Goal: Information Seeking & Learning: Check status

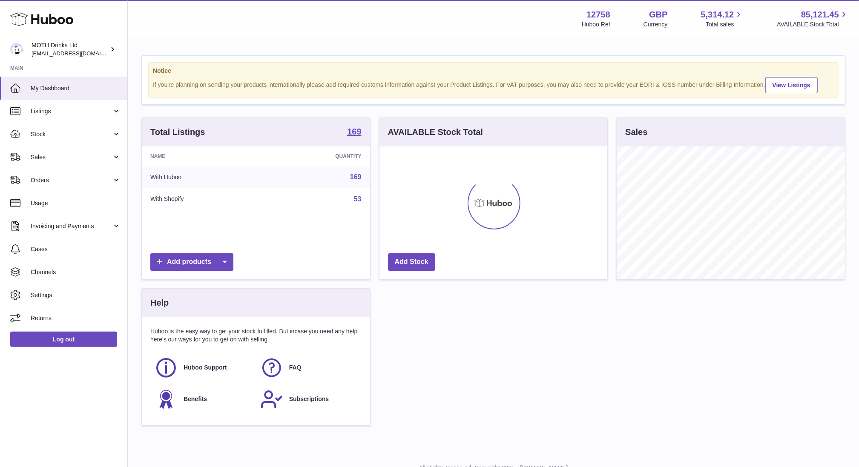
scroll to position [133, 228]
click at [50, 152] on link "Sales" at bounding box center [63, 157] width 127 height 23
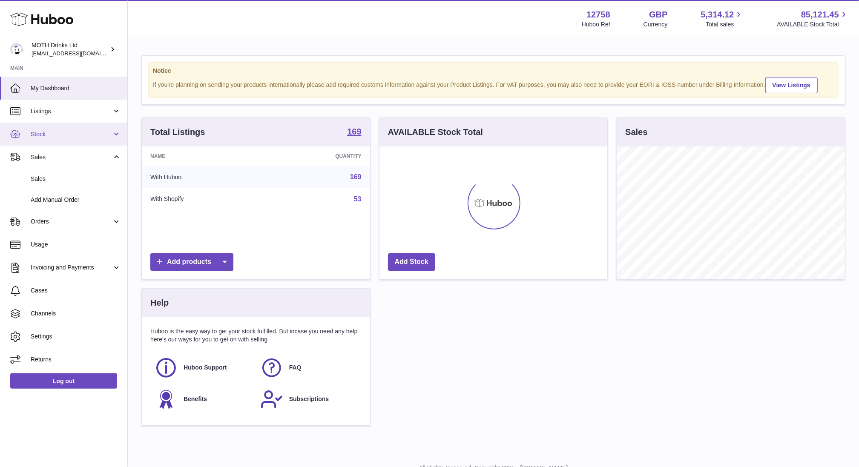
click at [46, 136] on span "Stock" at bounding box center [71, 134] width 81 height 8
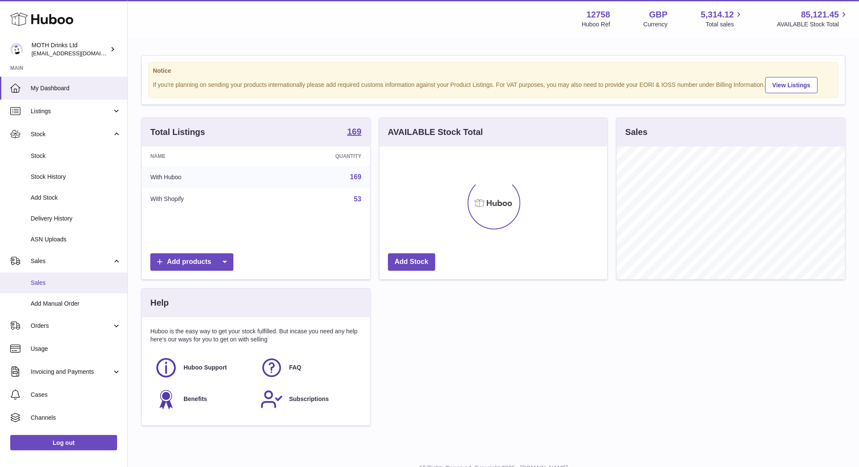
click at [61, 278] on link "Sales" at bounding box center [63, 282] width 127 height 21
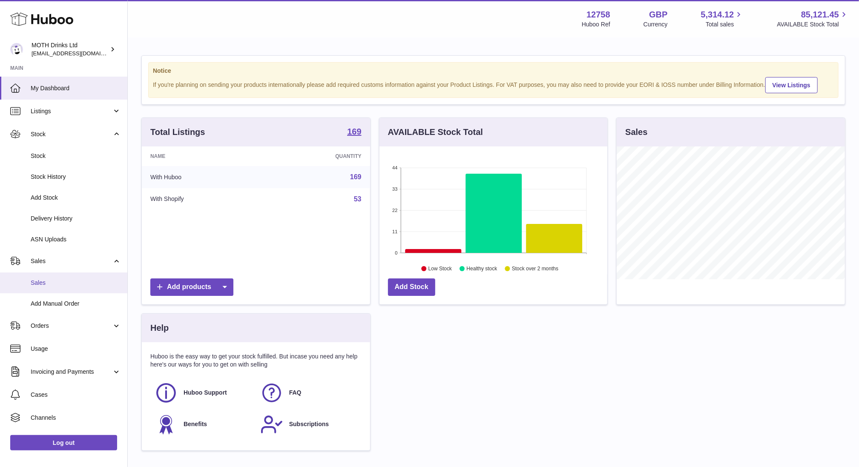
click at [51, 285] on span "Sales" at bounding box center [76, 283] width 90 height 8
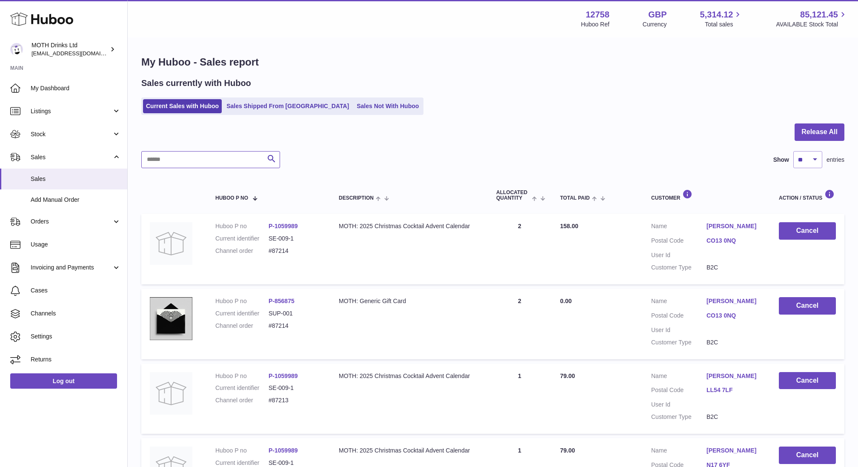
click at [184, 160] on input "text" at bounding box center [210, 159] width 139 height 17
click at [721, 383] on dl "Customer Name Greg Abbott Postal Code N17 6YF User Id Customer Type B2C" at bounding box center [706, 399] width 111 height 54
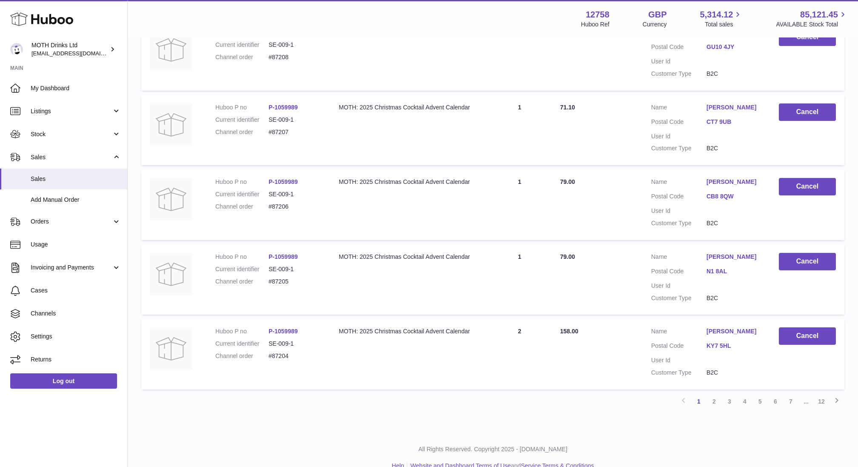
scroll to position [591, 0]
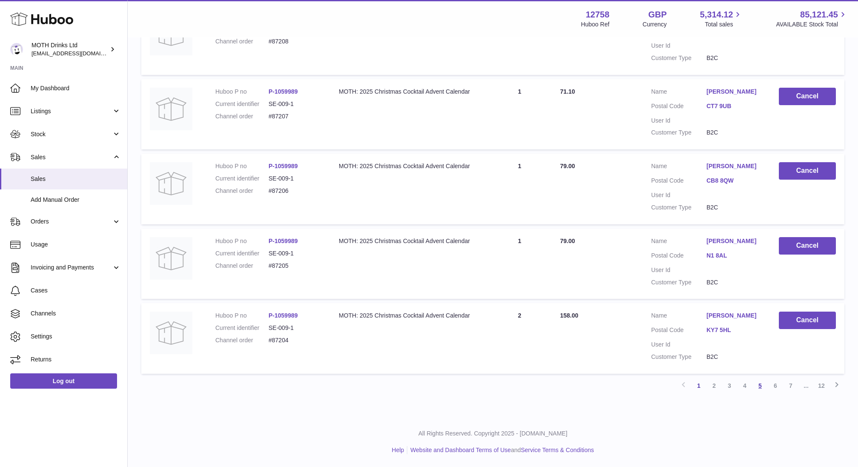
click at [763, 389] on link "5" at bounding box center [760, 385] width 15 height 15
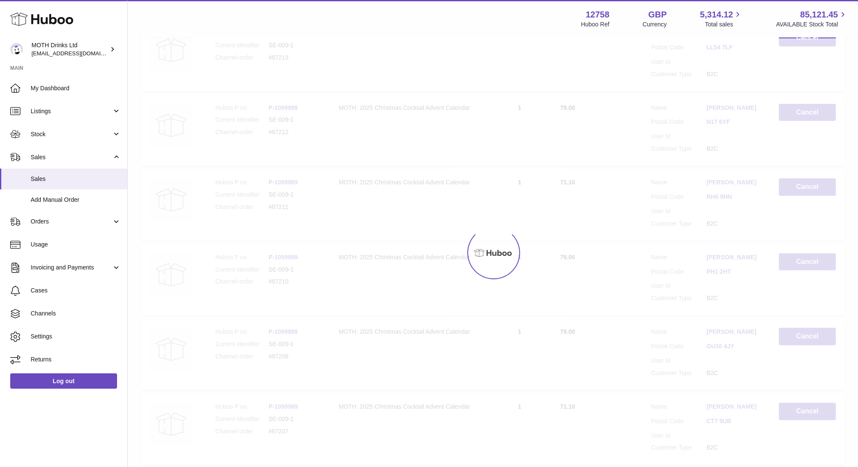
scroll to position [38, 0]
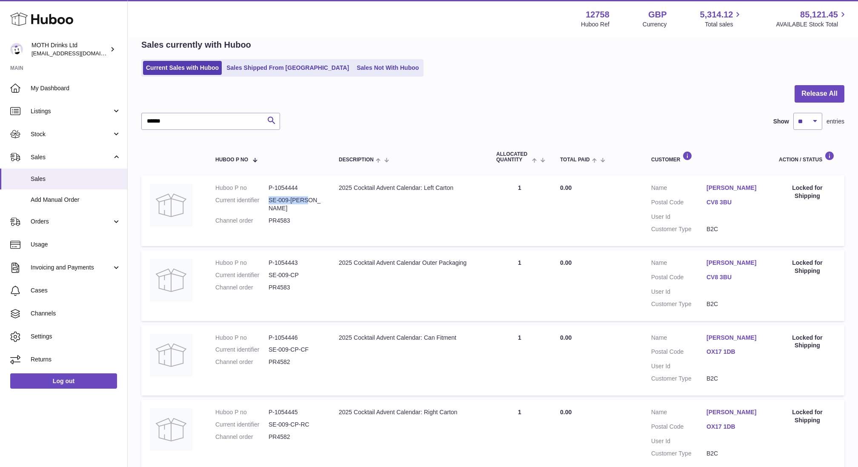
drag, startPoint x: 266, startPoint y: 197, endPoint x: 315, endPoint y: 196, distance: 48.5
click at [315, 197] on dl "Huboo P no P-1054444 Current identifier SE-009-CP-LC Channel order PR4583" at bounding box center [268, 206] width 106 height 45
copy dl "SE-009-[PERSON_NAME]"
click at [161, 123] on input "******" at bounding box center [210, 121] width 139 height 17
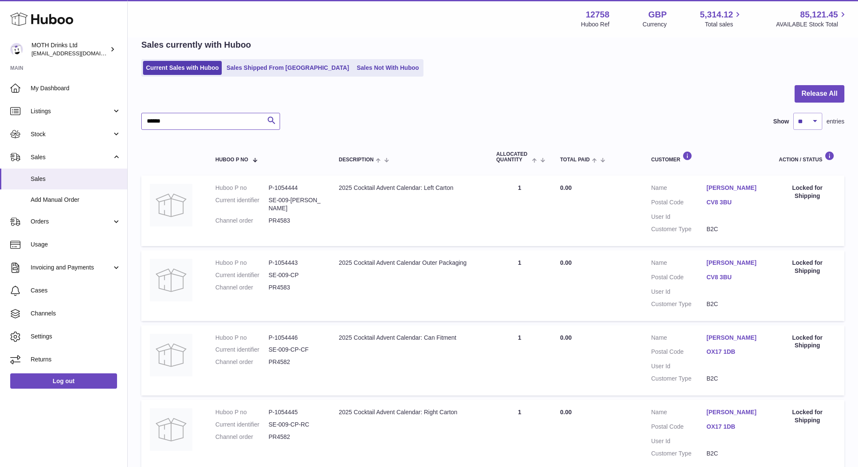
click at [161, 123] on input "******" at bounding box center [210, 121] width 139 height 17
paste input "******"
click at [149, 121] on input "**********" at bounding box center [210, 121] width 139 height 17
type input "**********"
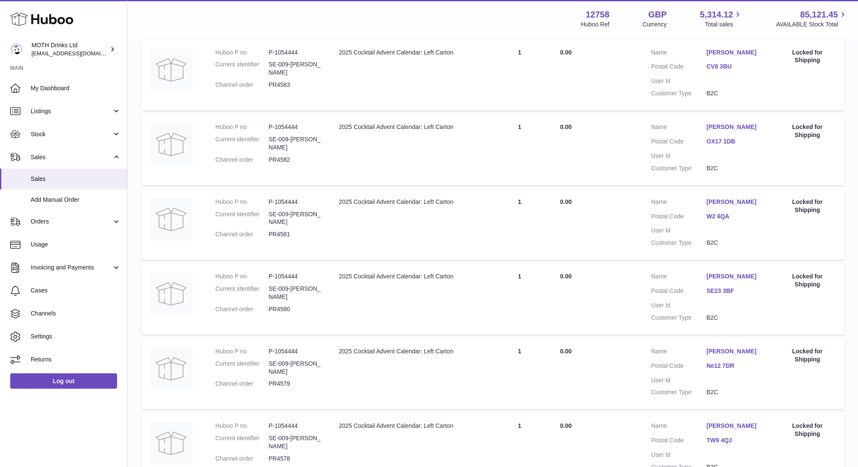
scroll to position [583, 0]
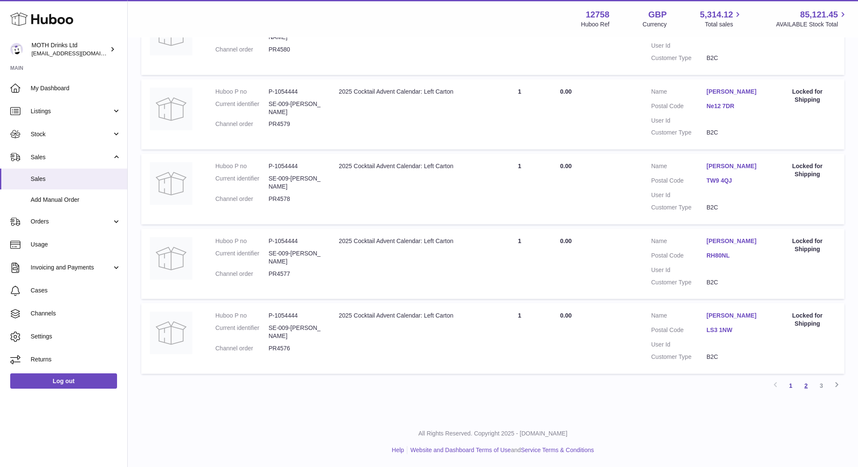
click at [807, 390] on link "2" at bounding box center [806, 385] width 15 height 15
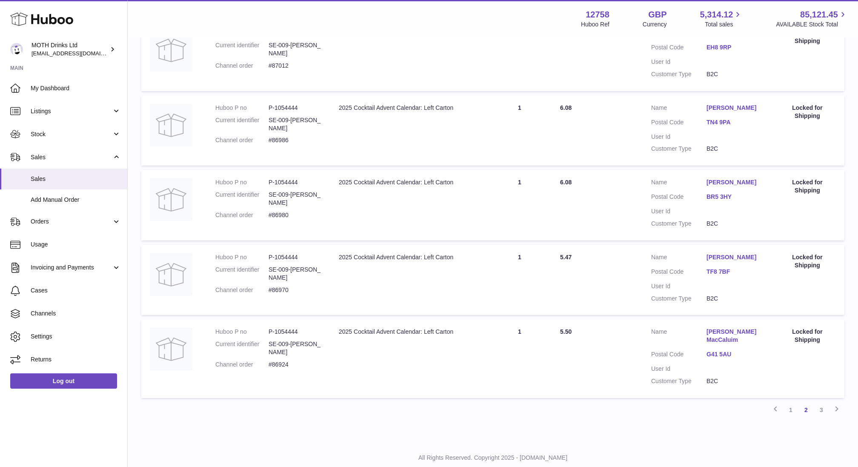
scroll to position [599, 0]
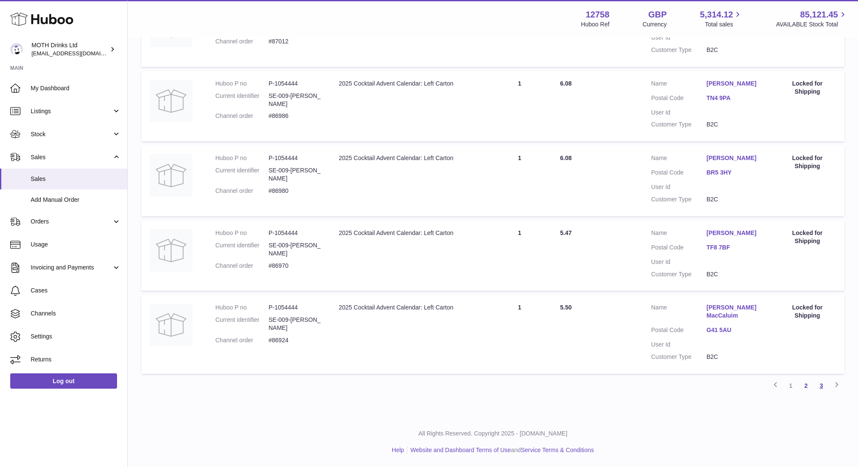
click at [821, 388] on link "3" at bounding box center [821, 385] width 15 height 15
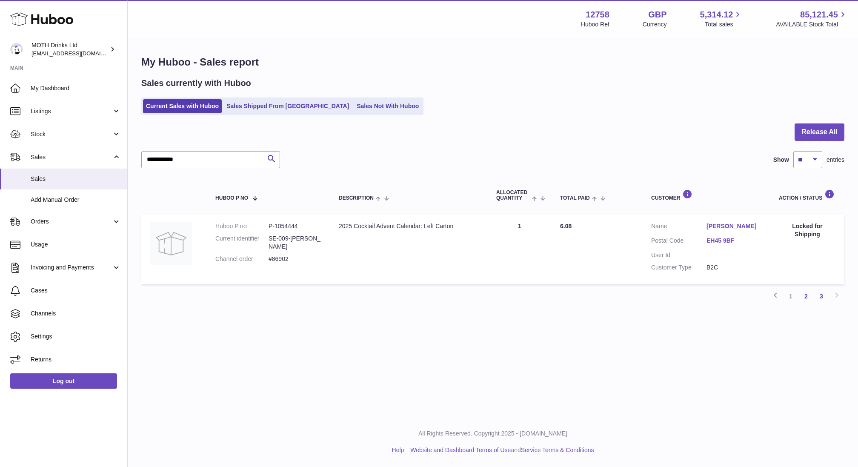
click at [808, 298] on link "2" at bounding box center [806, 296] width 15 height 15
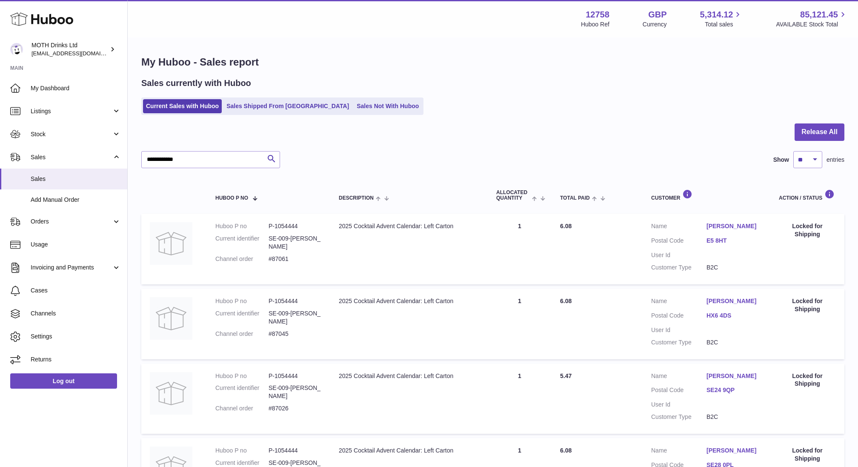
scroll to position [38, 0]
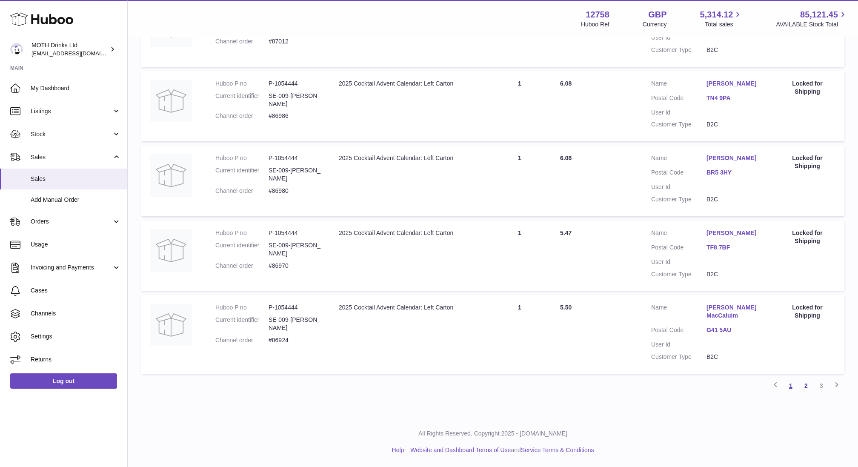
click at [792, 383] on link "1" at bounding box center [790, 385] width 15 height 15
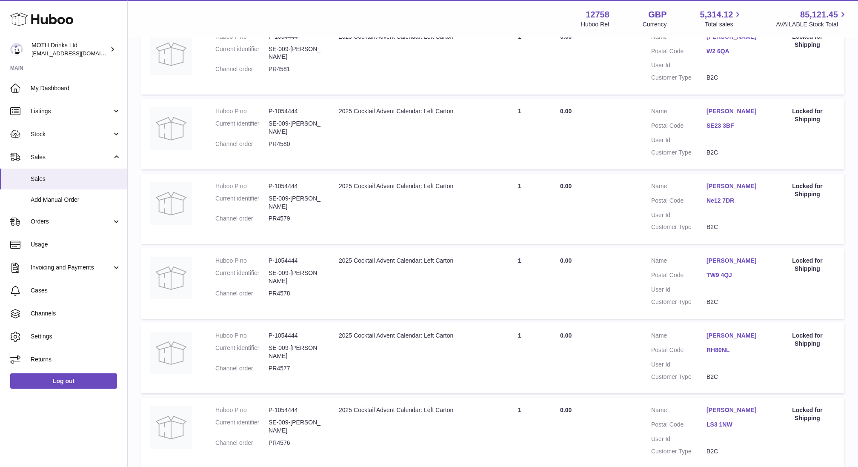
scroll to position [583, 0]
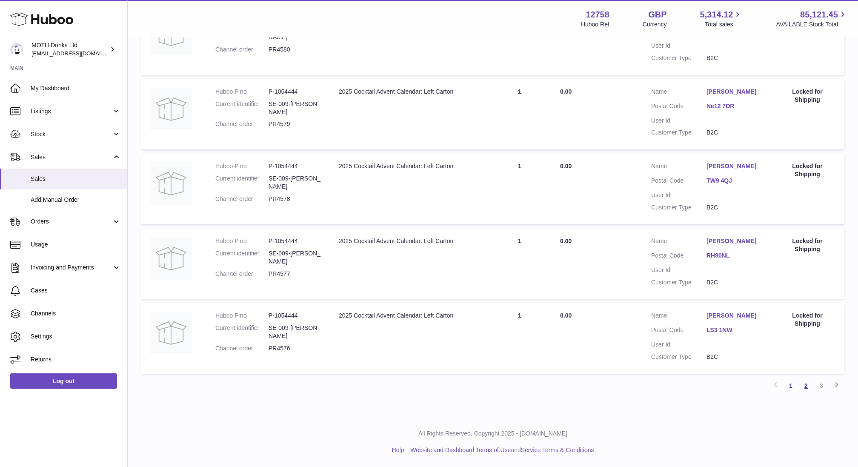
click at [805, 385] on link "2" at bounding box center [806, 385] width 15 height 15
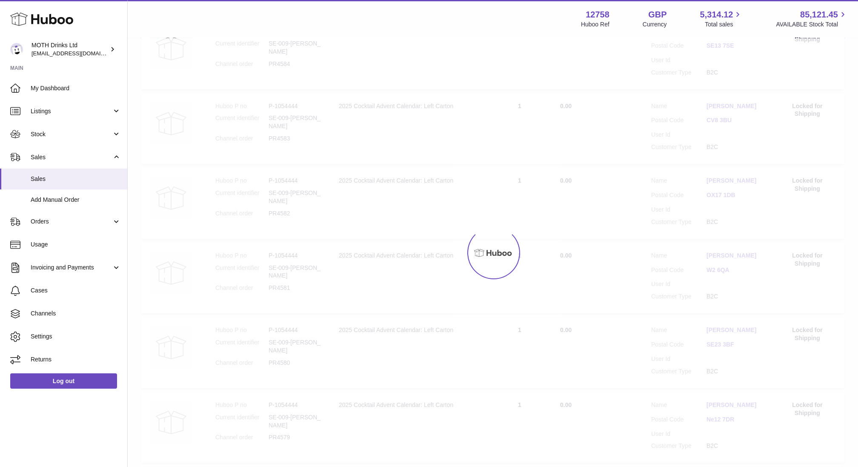
scroll to position [38, 0]
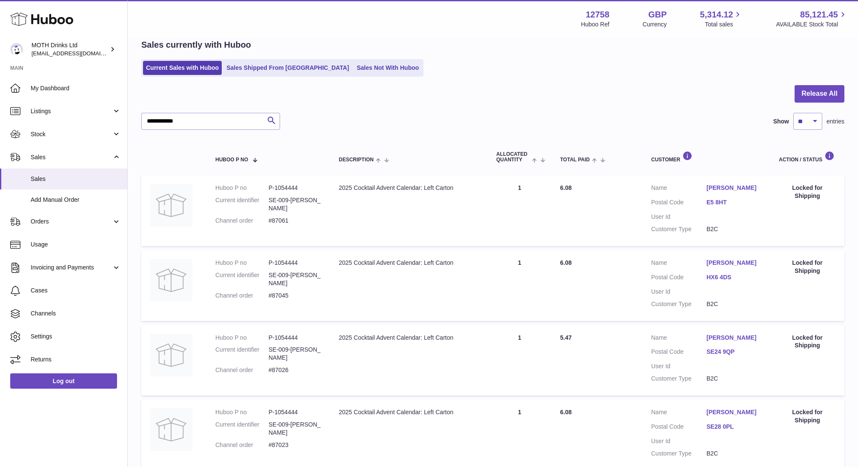
drag, startPoint x: 270, startPoint y: 215, endPoint x: 293, endPoint y: 215, distance: 23.0
click at [293, 217] on dd "#87061" at bounding box center [295, 221] width 53 height 8
drag, startPoint x: 293, startPoint y: 215, endPoint x: 270, endPoint y: 215, distance: 22.6
click at [270, 217] on dd "#87061" at bounding box center [295, 221] width 53 height 8
copy dd "87061"
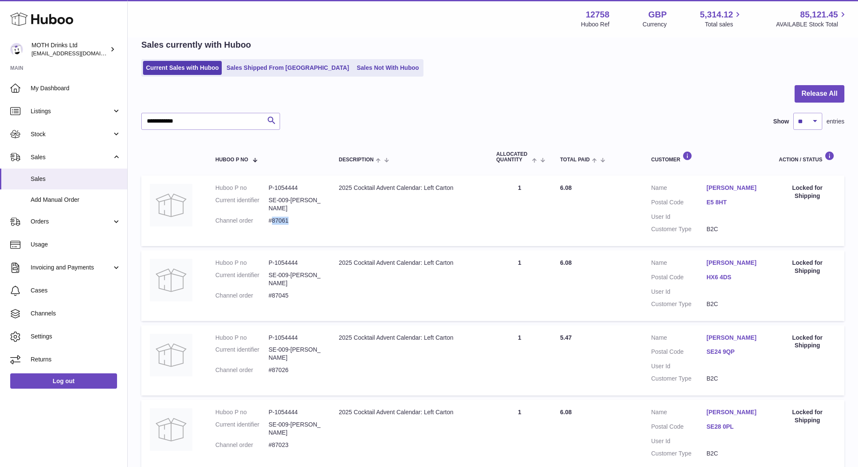
copy dd "87061"
drag, startPoint x: 270, startPoint y: 214, endPoint x: 308, endPoint y: 214, distance: 37.9
click at [308, 217] on dd "#87061" at bounding box center [295, 221] width 53 height 8
copy dd "#87061"
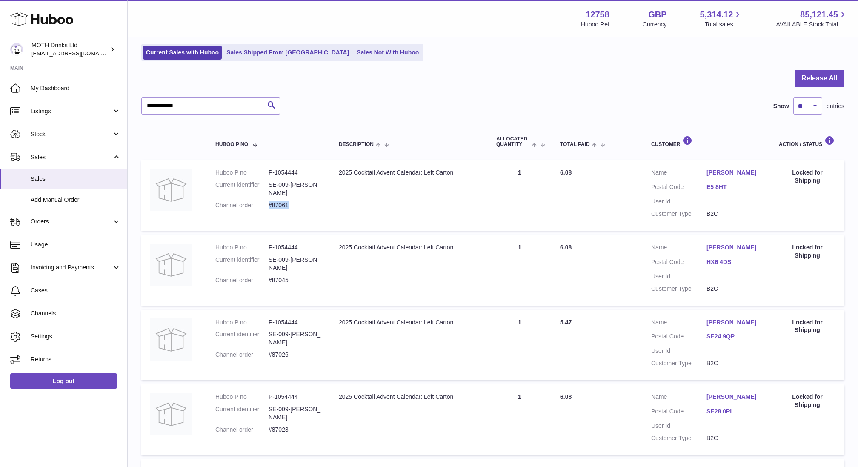
drag, startPoint x: 266, startPoint y: 281, endPoint x: 304, endPoint y: 281, distance: 38.3
click at [304, 281] on dl "Huboo P no P-1054444 Current identifier SE-009-CP-LC Channel order #87045" at bounding box center [268, 266] width 106 height 45
copy dl "#87045"
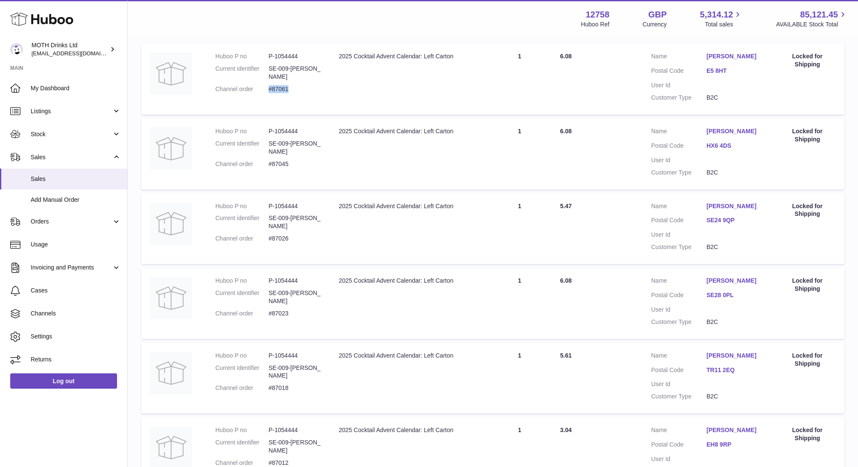
drag, startPoint x: 284, startPoint y: 236, endPoint x: 292, endPoint y: 236, distance: 8.1
click at [292, 236] on dl "Huboo P no P-1054444 Current identifier SE-009-CP-LC Channel order #87026" at bounding box center [268, 224] width 106 height 45
copy dl "#87026"
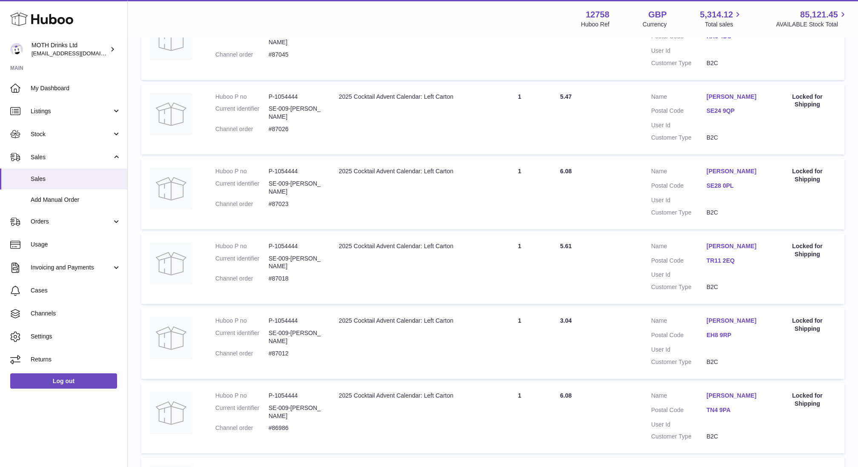
scroll to position [285, 0]
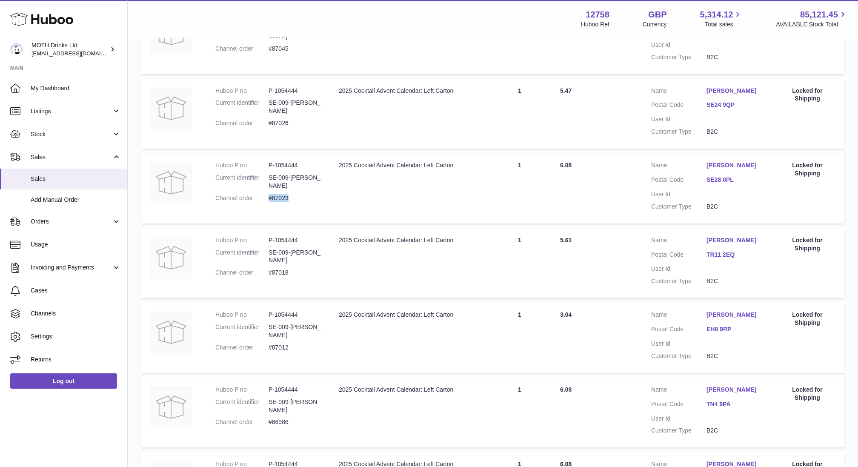
drag, startPoint x: 269, startPoint y: 198, endPoint x: 317, endPoint y: 198, distance: 47.7
click at [315, 198] on dd "#87023" at bounding box center [295, 198] width 53 height 8
copy dd "#87023"
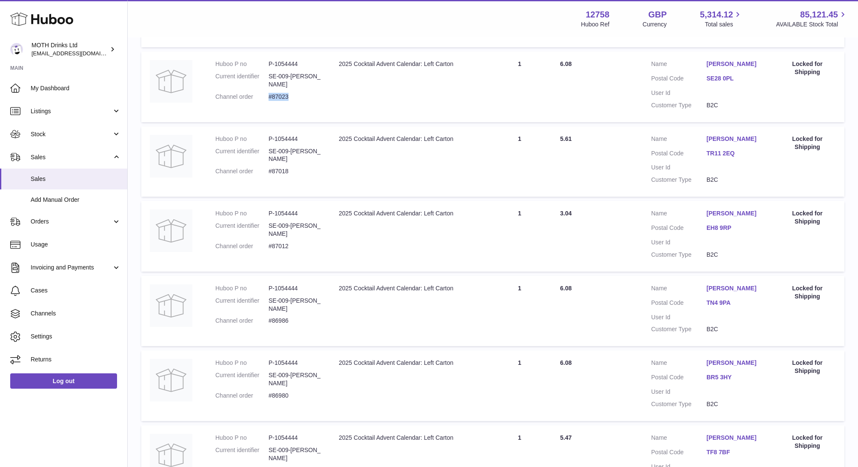
scroll to position [396, 0]
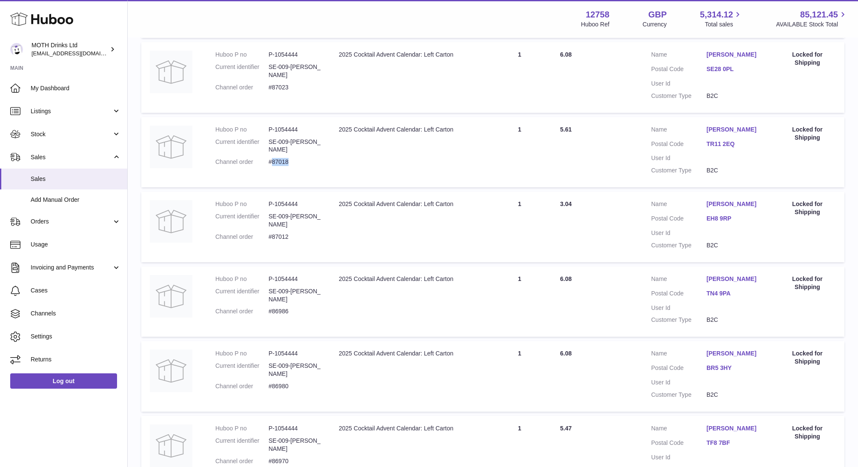
drag, startPoint x: 270, startPoint y: 162, endPoint x: 296, endPoint y: 162, distance: 25.5
click at [295, 162] on dd "#87018" at bounding box center [295, 162] width 53 height 8
copy dd "87018"
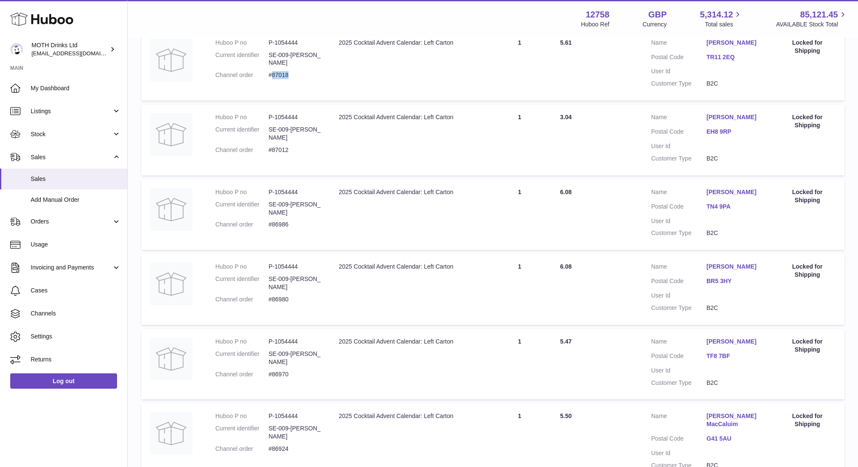
scroll to position [471, 0]
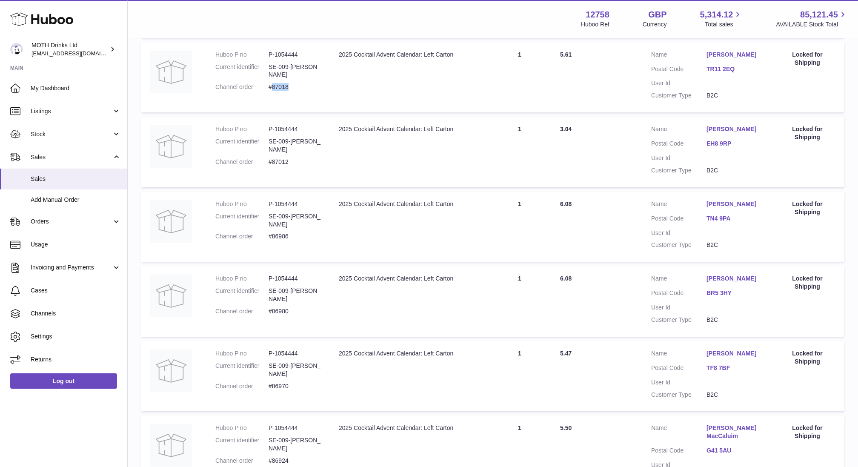
drag, startPoint x: 268, startPoint y: 171, endPoint x: 301, endPoint y: 171, distance: 33.2
click at [301, 170] on dl "Huboo P no P-1054444 Current identifier SE-009-CP-LC Channel order #87012" at bounding box center [268, 147] width 106 height 45
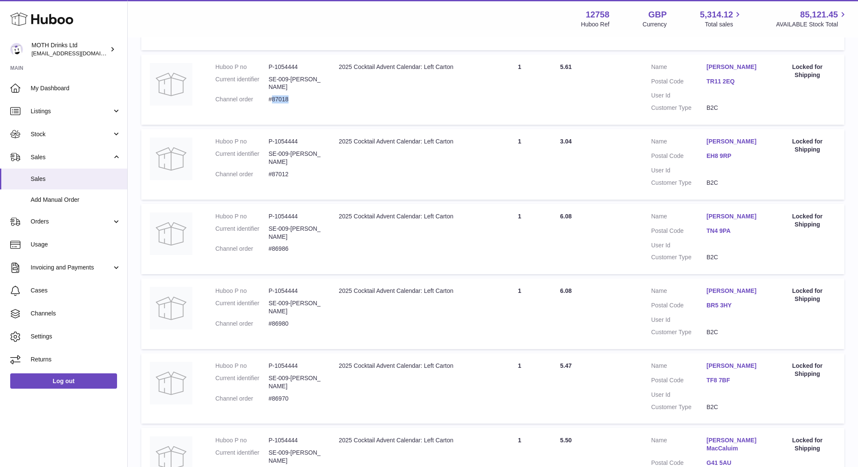
scroll to position [455, 0]
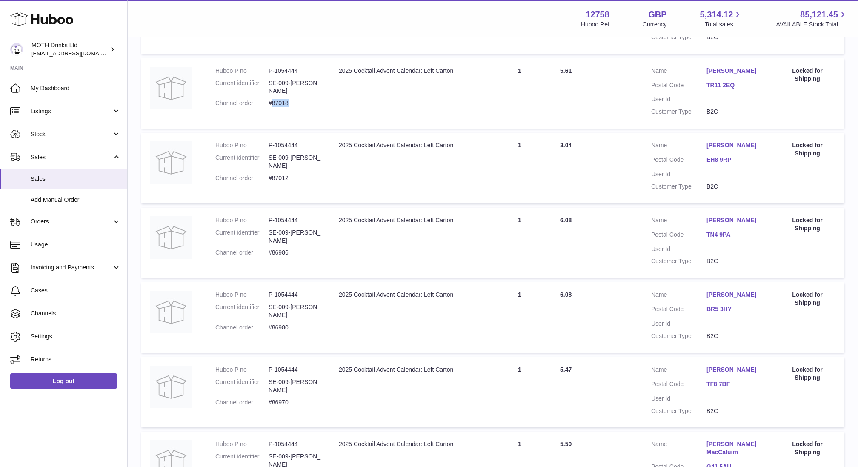
copy dl "#87012"
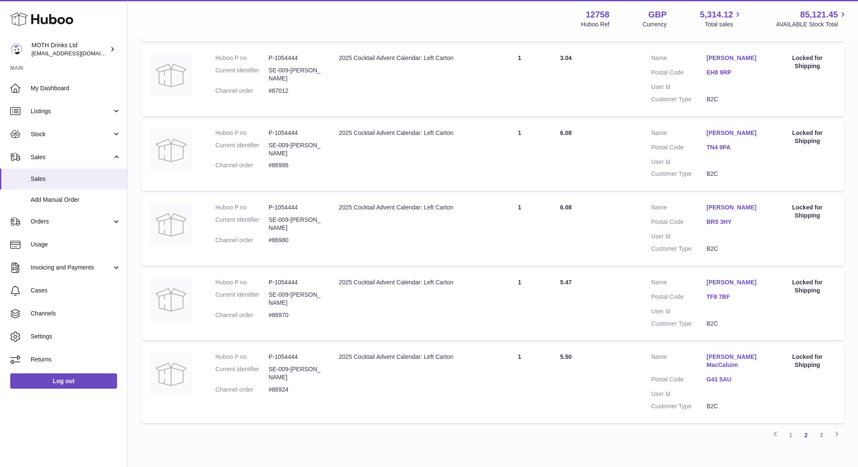
scroll to position [531, 0]
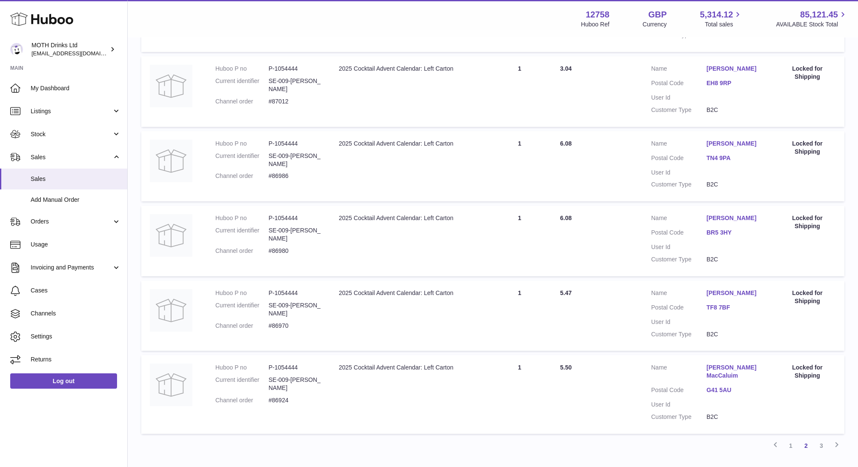
drag, startPoint x: 267, startPoint y: 186, endPoint x: 307, endPoint y: 184, distance: 40.9
click at [307, 185] on dl "Huboo P no P-1054444 Current identifier SE-009-CP-LC Channel order #86986" at bounding box center [268, 162] width 106 height 45
copy dl "#86986"
drag, startPoint x: 267, startPoint y: 264, endPoint x: 310, endPoint y: 263, distance: 42.2
click at [310, 259] on dl "Huboo P no P-1054444 Current identifier SE-009-CP-LC Channel order #86980" at bounding box center [268, 236] width 106 height 45
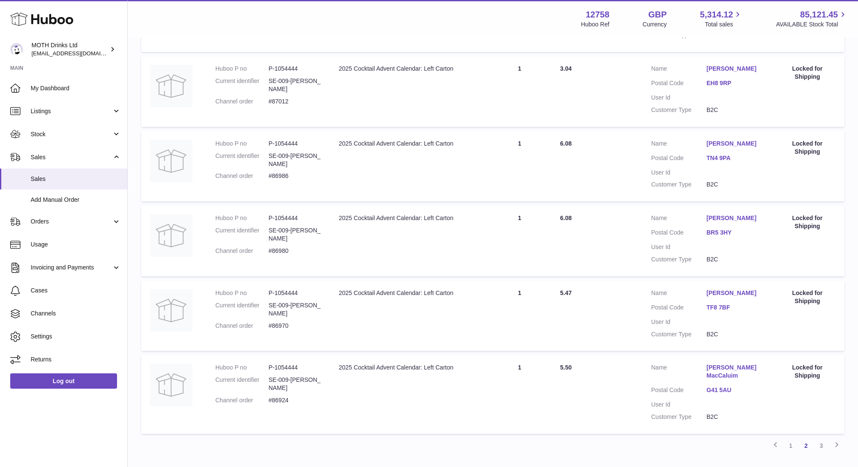
drag, startPoint x: 265, startPoint y: 333, endPoint x: 324, endPoint y: 333, distance: 58.8
click at [324, 333] on td "Huboo P no P-1054444 Current identifier SE-009-CP-LC Channel order #86970" at bounding box center [268, 316] width 123 height 71
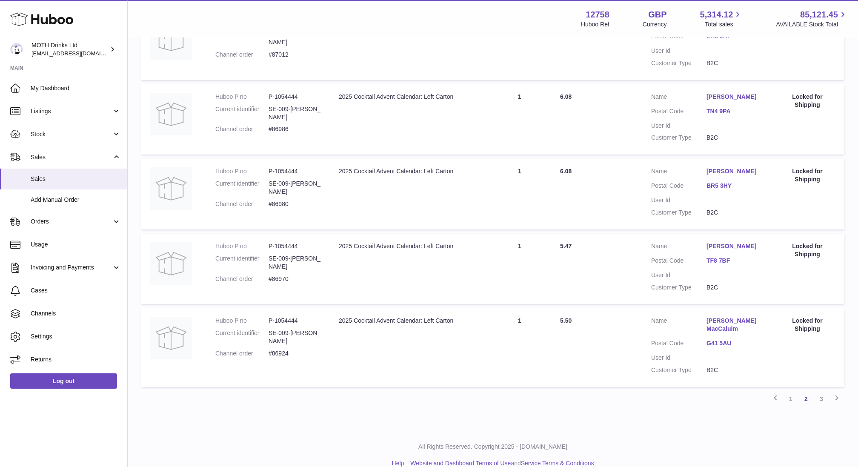
scroll to position [599, 0]
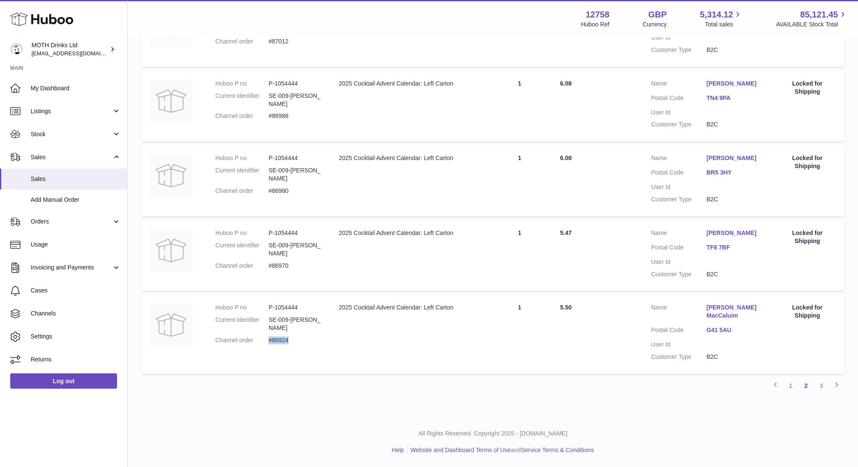
drag, startPoint x: 269, startPoint y: 343, endPoint x: 304, endPoint y: 343, distance: 35.3
click at [303, 343] on dd "#86924" at bounding box center [295, 340] width 53 height 8
click at [823, 381] on link "3" at bounding box center [821, 385] width 15 height 15
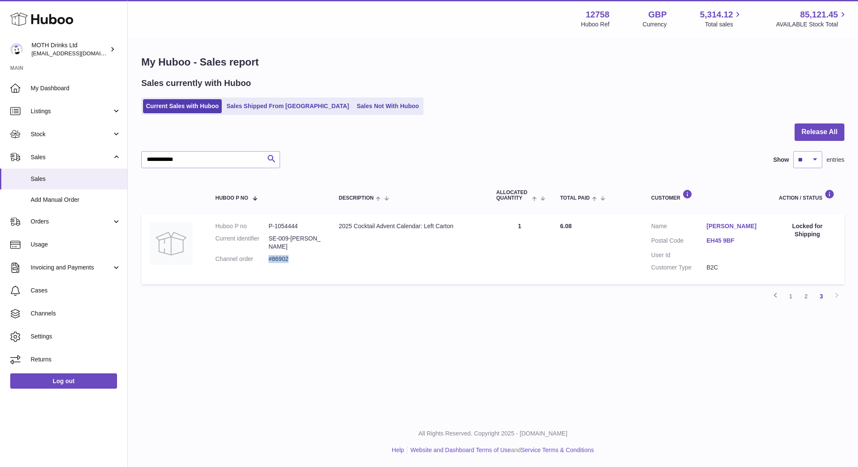
drag, startPoint x: 269, startPoint y: 252, endPoint x: 311, endPoint y: 252, distance: 42.1
click at [310, 255] on dd "#86902" at bounding box center [295, 259] width 53 height 8
click at [176, 159] on input "**********" at bounding box center [210, 159] width 139 height 17
click at [204, 153] on input "**********" at bounding box center [210, 159] width 139 height 17
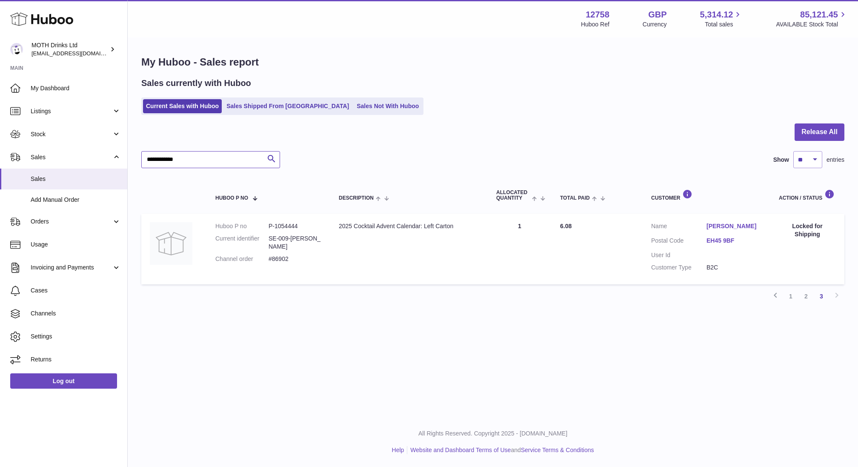
click at [204, 153] on input "**********" at bounding box center [210, 159] width 139 height 17
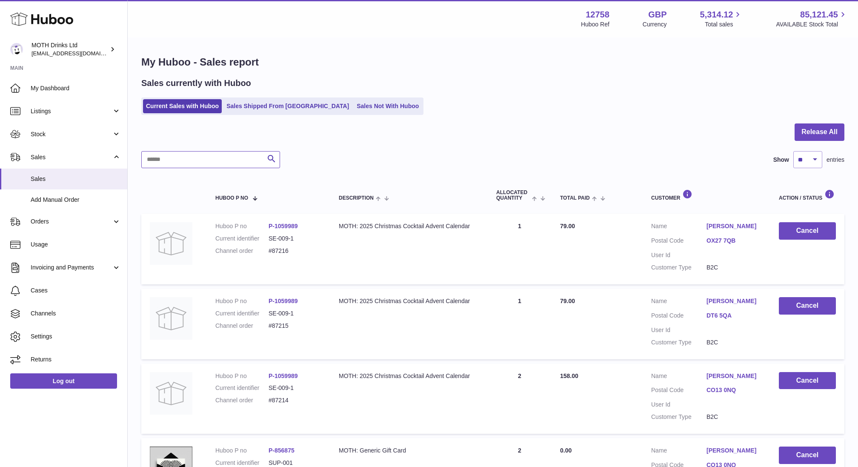
scroll to position [640, 0]
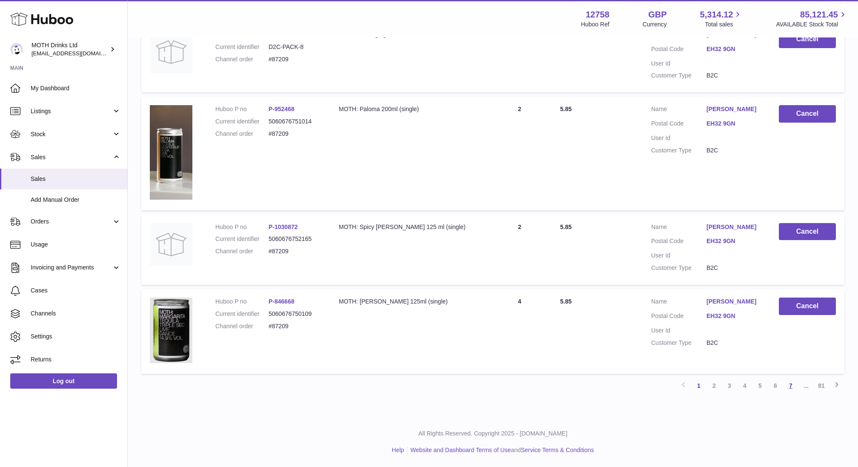
click at [792, 386] on link "7" at bounding box center [790, 385] width 15 height 15
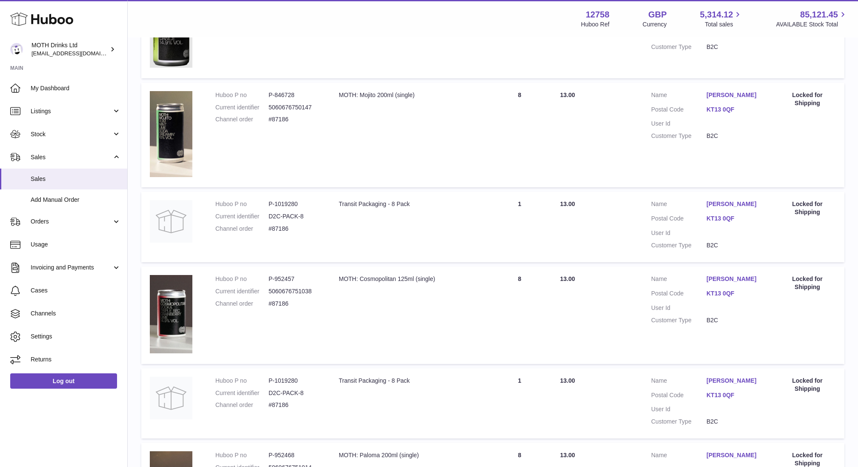
scroll to position [728, 0]
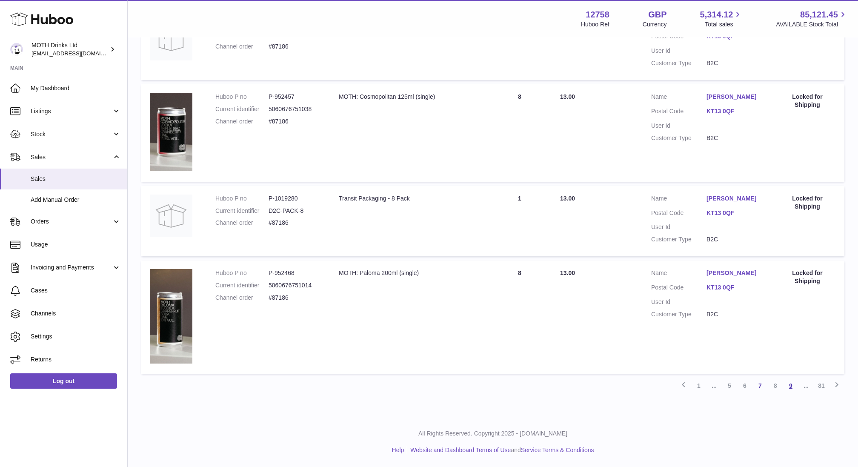
click at [793, 384] on link "9" at bounding box center [790, 385] width 15 height 15
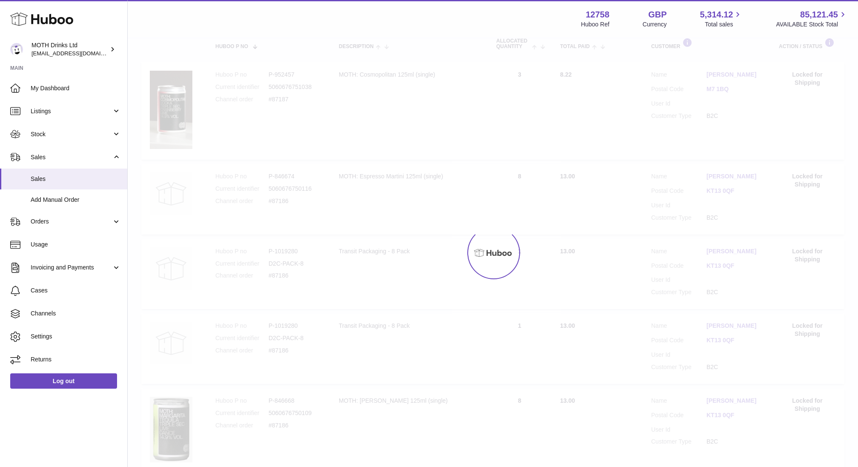
scroll to position [38, 0]
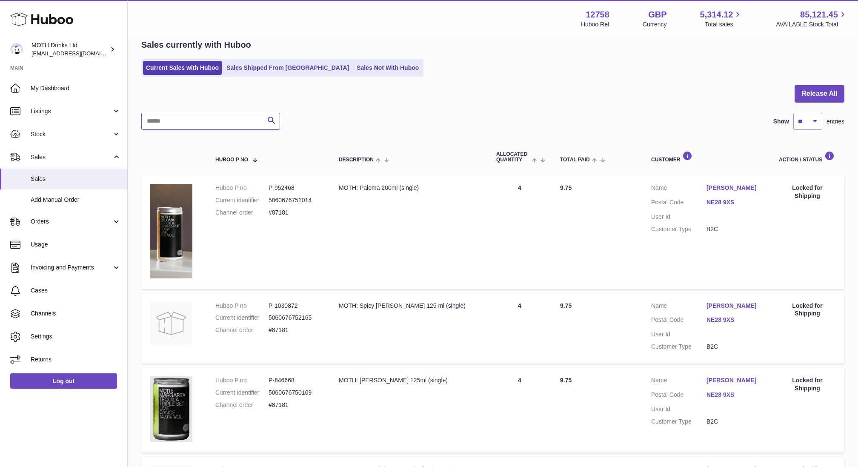
click at [190, 125] on input "text" at bounding box center [210, 121] width 139 height 17
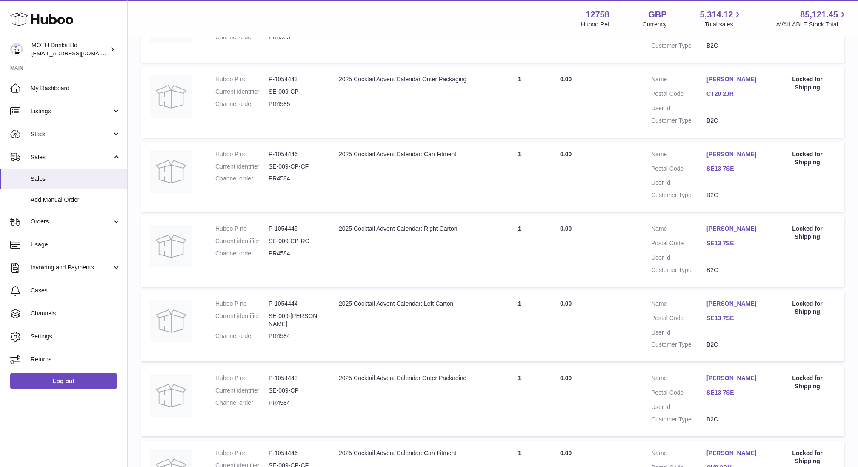
scroll to position [156, 0]
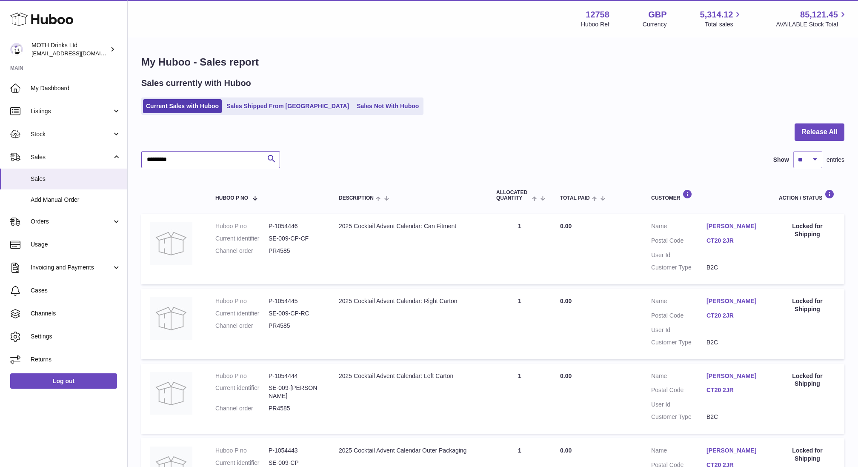
click at [189, 158] on input "*********" at bounding box center [210, 159] width 139 height 17
paste input "**********"
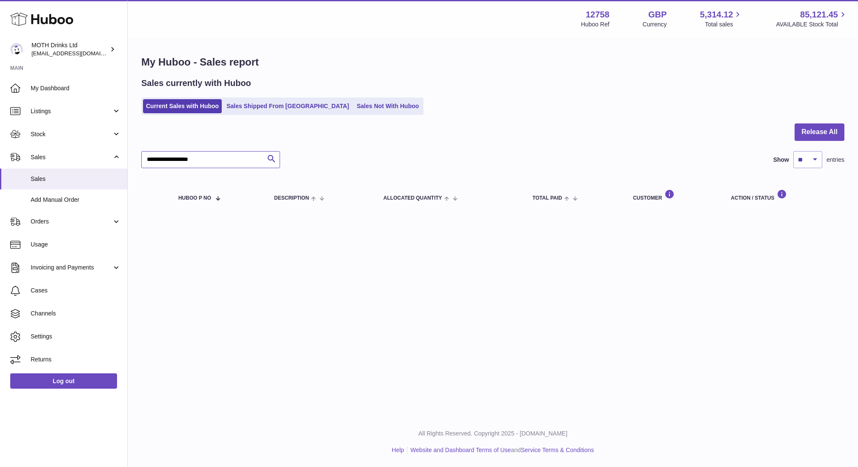
click at [167, 157] on input "**********" at bounding box center [210, 159] width 139 height 17
drag, startPoint x: 163, startPoint y: 157, endPoint x: 399, endPoint y: 169, distance: 236.2
click at [399, 169] on div "**********" at bounding box center [492, 168] width 703 height 90
type input "*****"
click at [281, 105] on link "Sales Shipped From [GEOGRAPHIC_DATA]" at bounding box center [288, 106] width 129 height 14
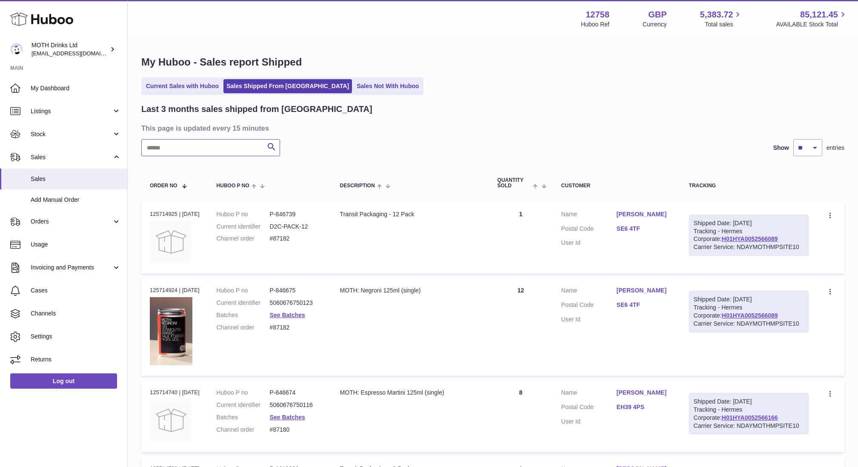
click at [173, 148] on input "text" at bounding box center [210, 147] width 139 height 17
paste input "**********"
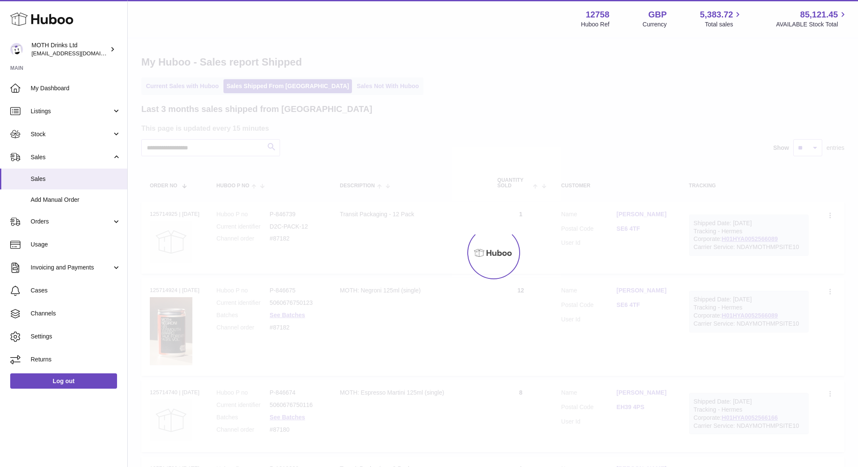
click at [165, 148] on div at bounding box center [493, 252] width 731 height 429
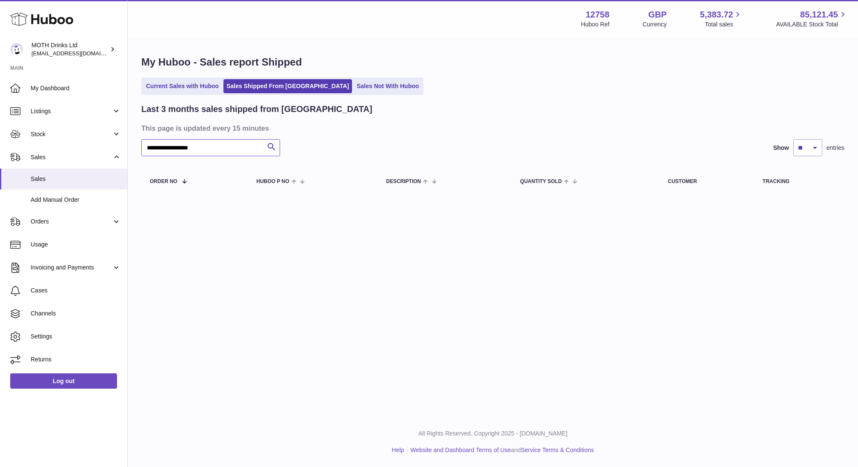
drag, startPoint x: 163, startPoint y: 148, endPoint x: 351, endPoint y: 149, distance: 188.2
click at [351, 149] on div "**********" at bounding box center [492, 147] width 703 height 17
type input "*****"
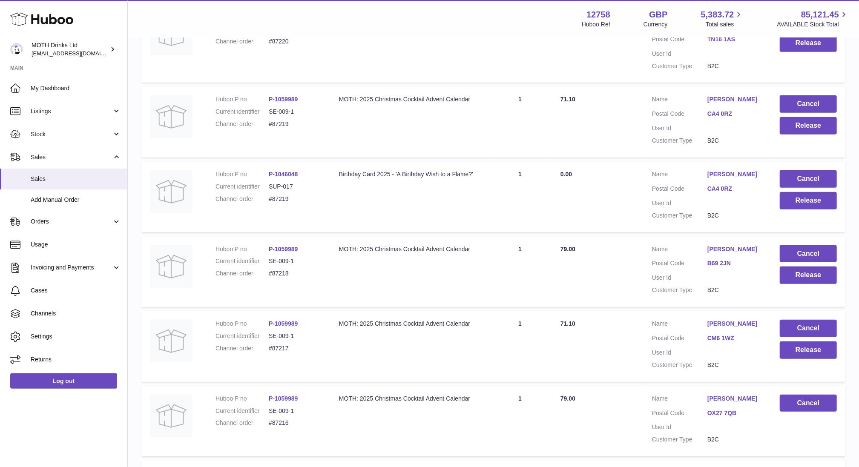
scroll to position [583, 0]
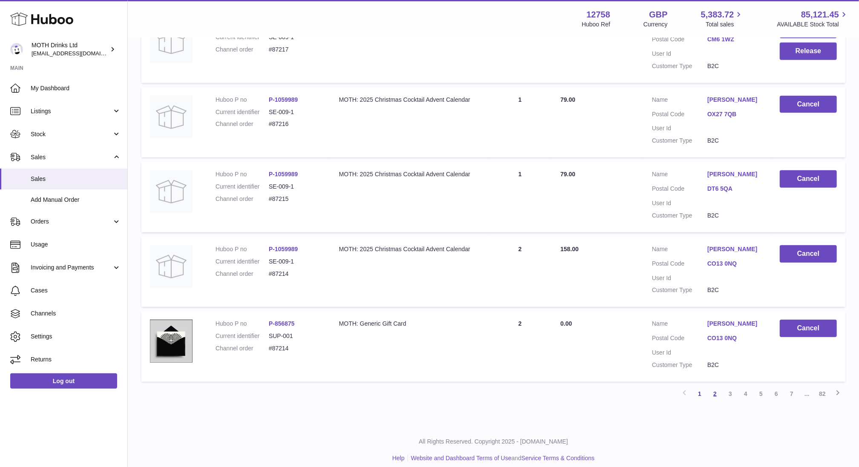
click at [717, 386] on link "2" at bounding box center [714, 393] width 15 height 15
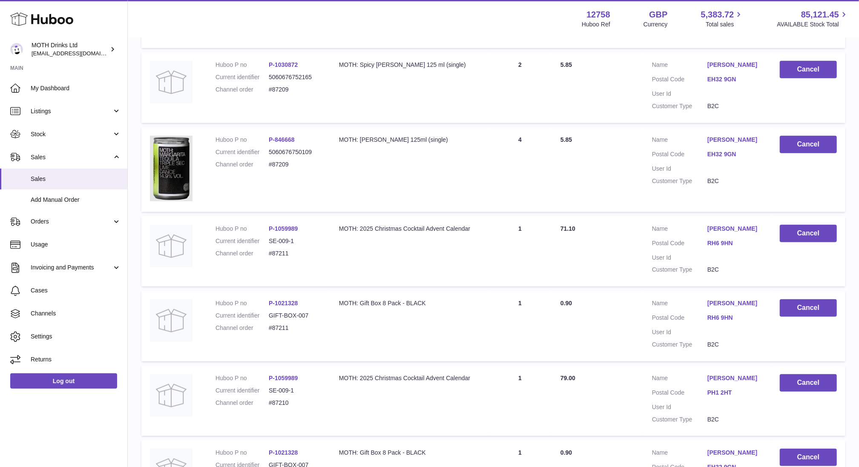
scroll to position [640, 0]
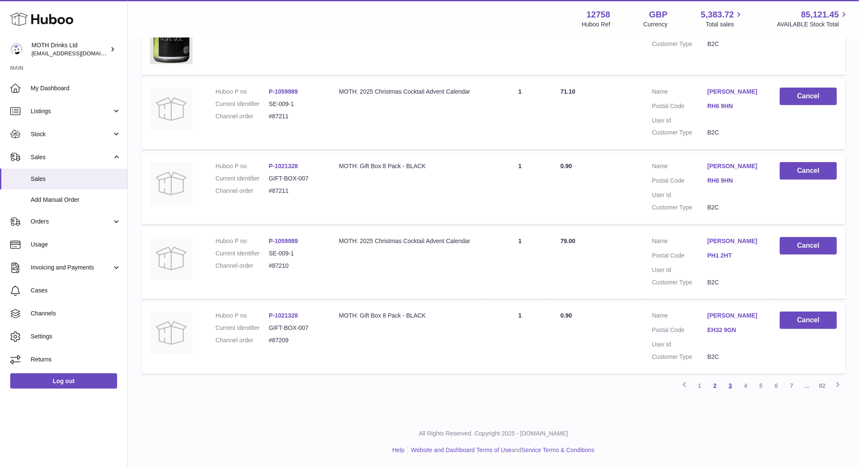
click at [729, 388] on link "3" at bounding box center [729, 385] width 15 height 15
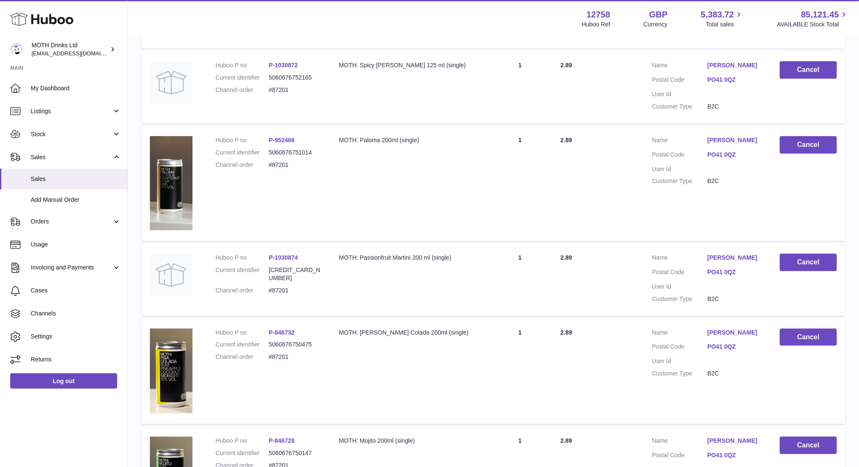
scroll to position [533, 0]
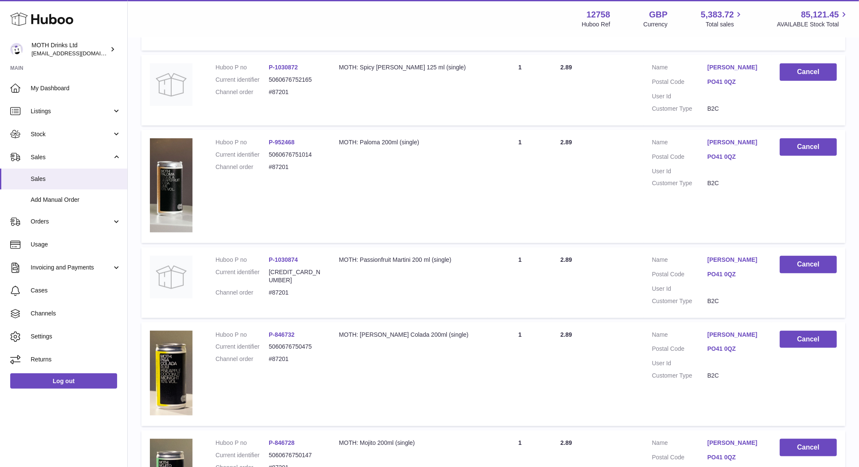
drag, startPoint x: 294, startPoint y: 112, endPoint x: 313, endPoint y: 112, distance: 18.7
click at [313, 100] on dl "Huboo P no P-1030872 Current identifier 5060676752165 Channel order #87201" at bounding box center [268, 81] width 106 height 37
copy dl "#87201"
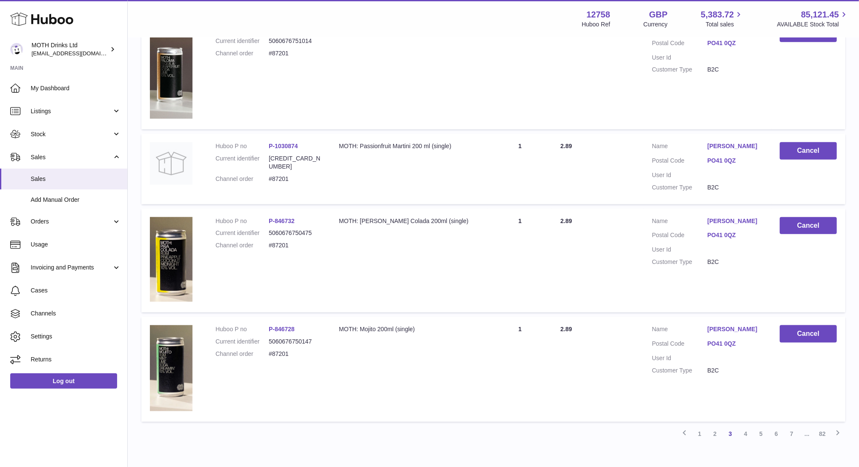
scroll to position [710, 0]
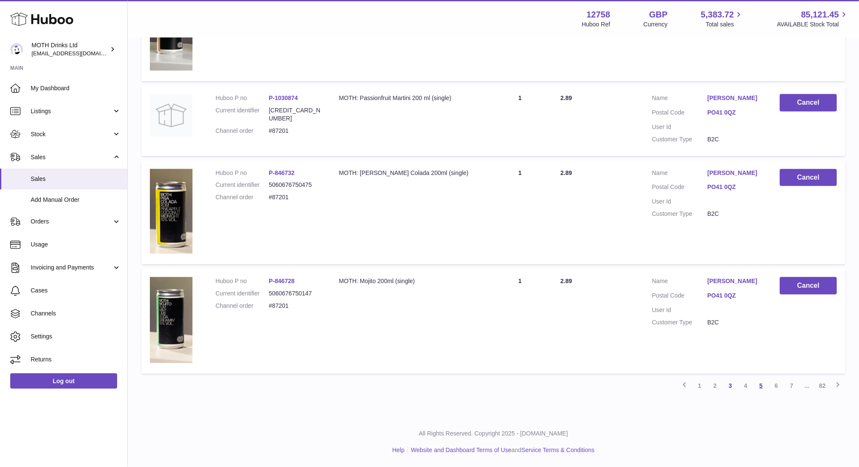
click at [761, 386] on link "5" at bounding box center [760, 385] width 15 height 15
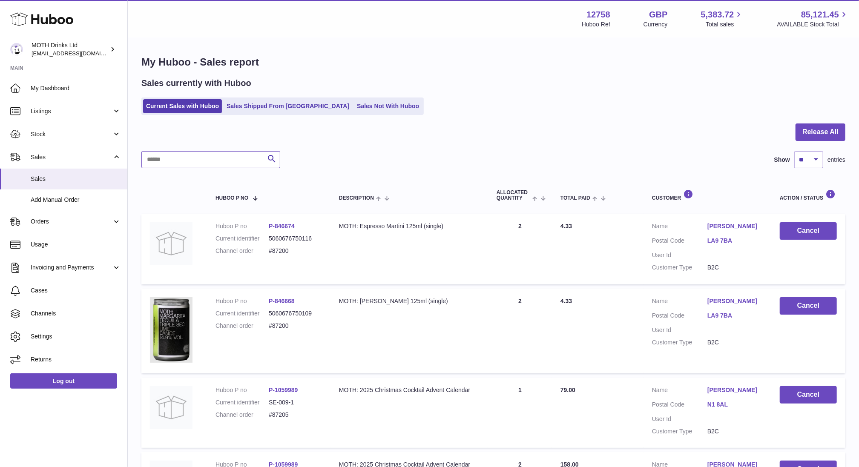
click at [227, 163] on input "text" at bounding box center [210, 159] width 139 height 17
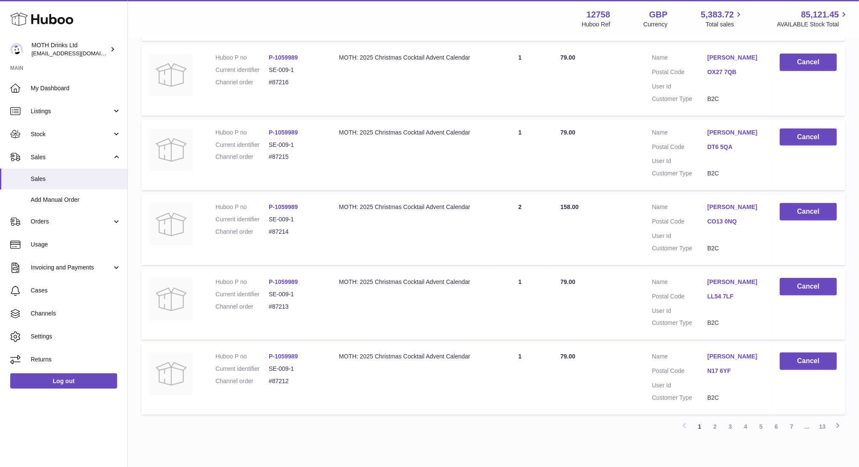
scroll to position [583, 0]
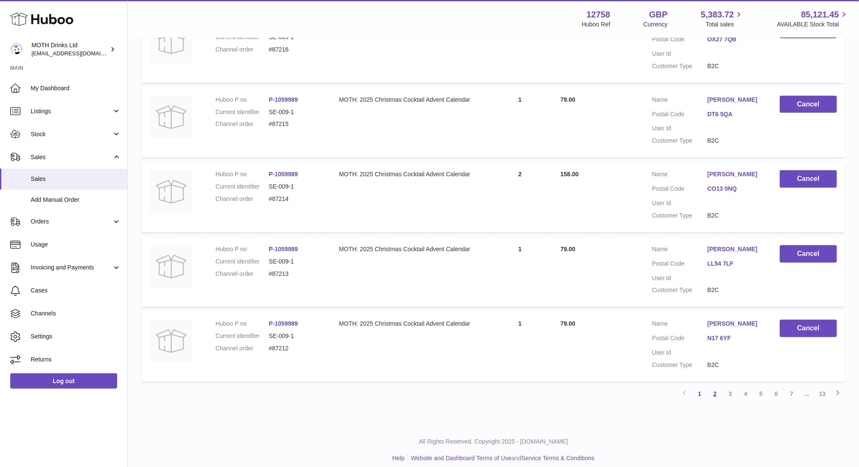
type input "******"
click at [715, 388] on link "2" at bounding box center [714, 393] width 15 height 15
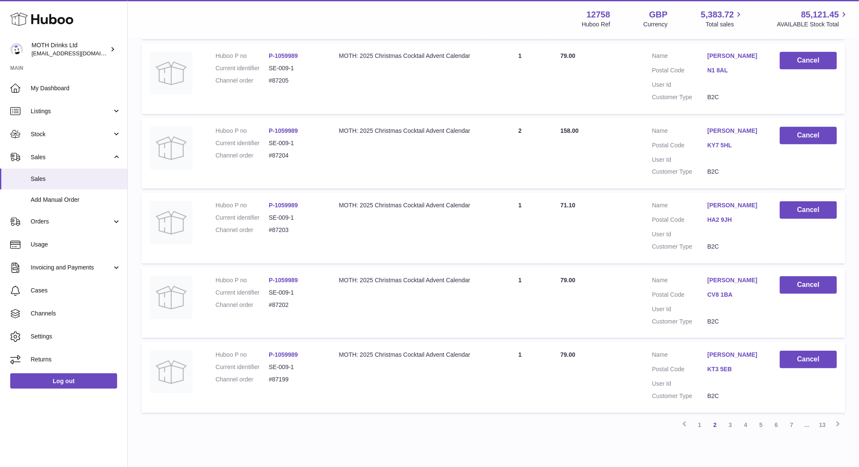
scroll to position [591, 0]
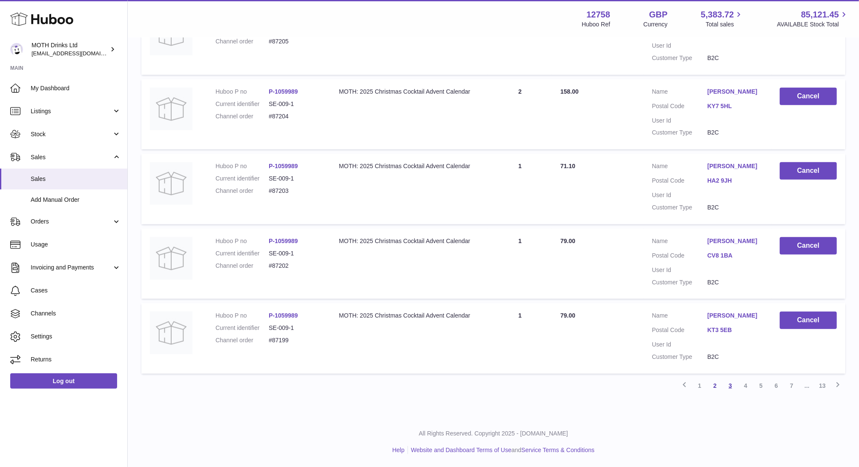
click at [730, 385] on link "3" at bounding box center [729, 385] width 15 height 15
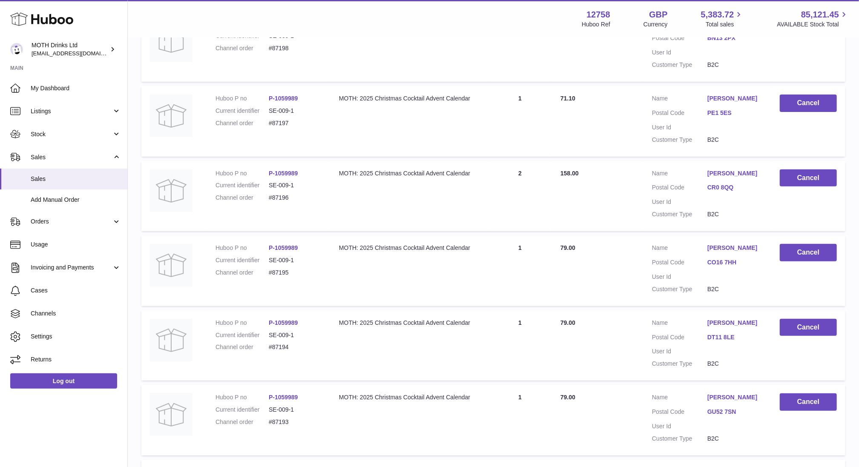
scroll to position [583, 0]
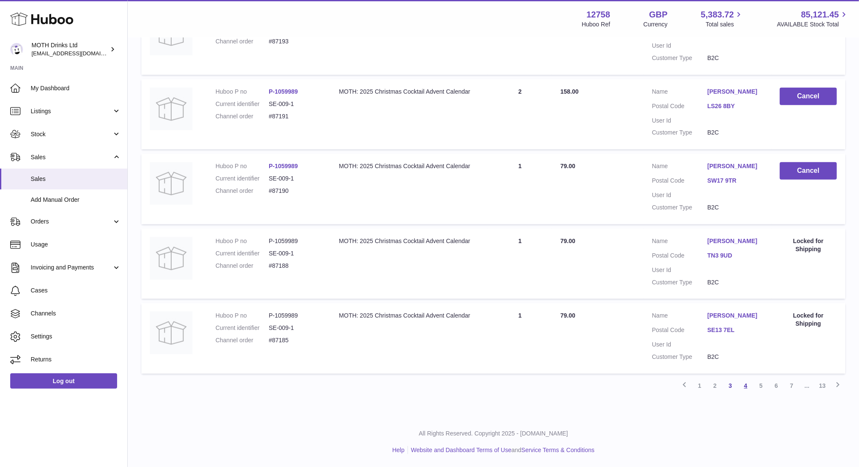
click at [749, 382] on link "4" at bounding box center [745, 385] width 15 height 15
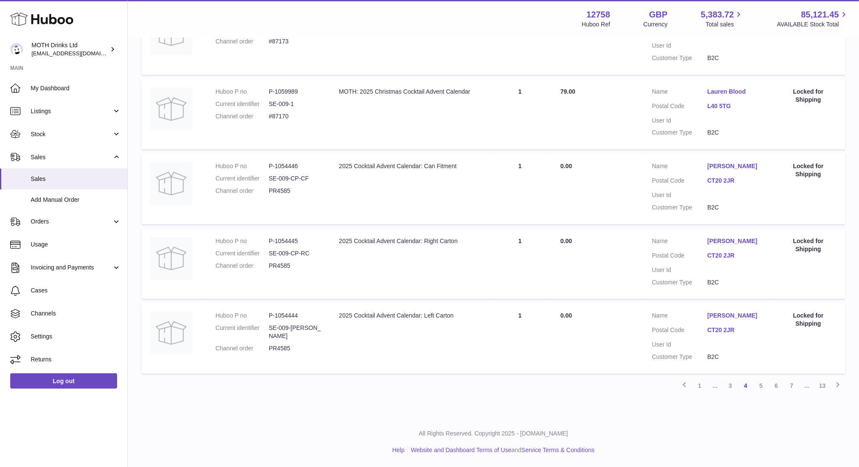
scroll to position [562, 0]
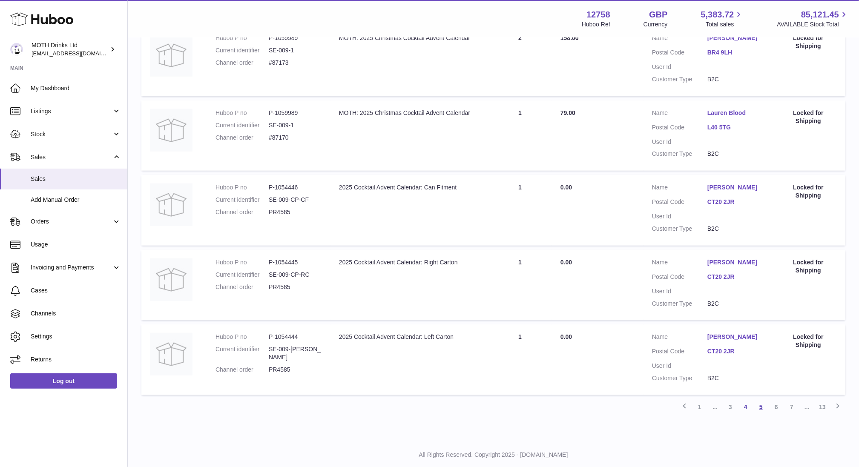
click at [758, 415] on link "5" at bounding box center [760, 406] width 15 height 15
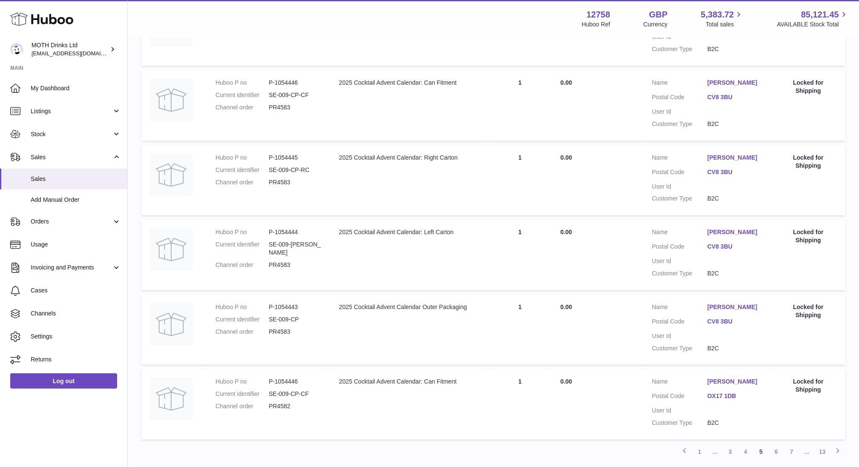
scroll to position [583, 0]
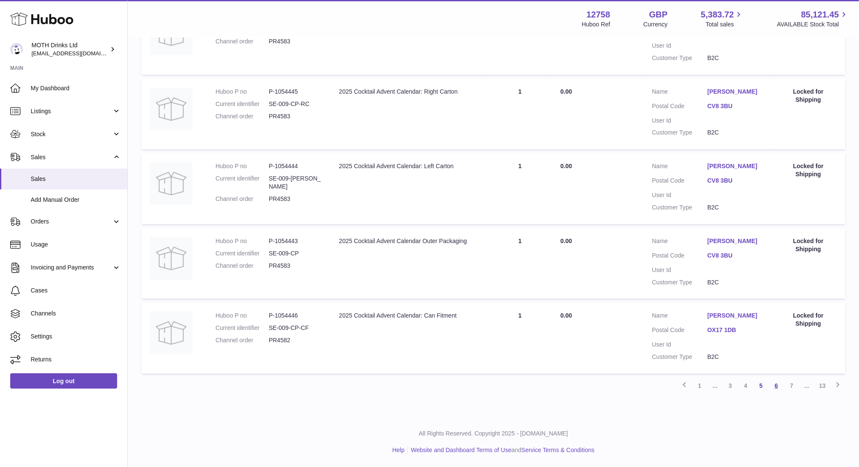
click at [772, 387] on link "6" at bounding box center [775, 385] width 15 height 15
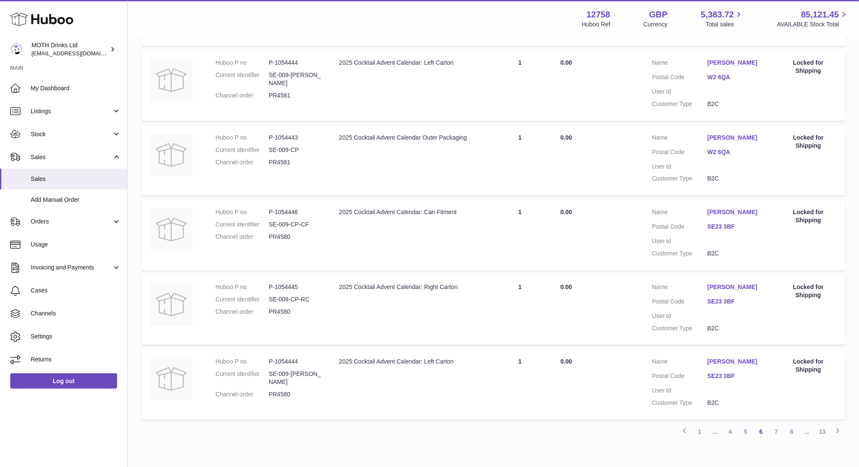
scroll to position [583, 0]
